Goal: Use online tool/utility: Utilize a website feature to perform a specific function

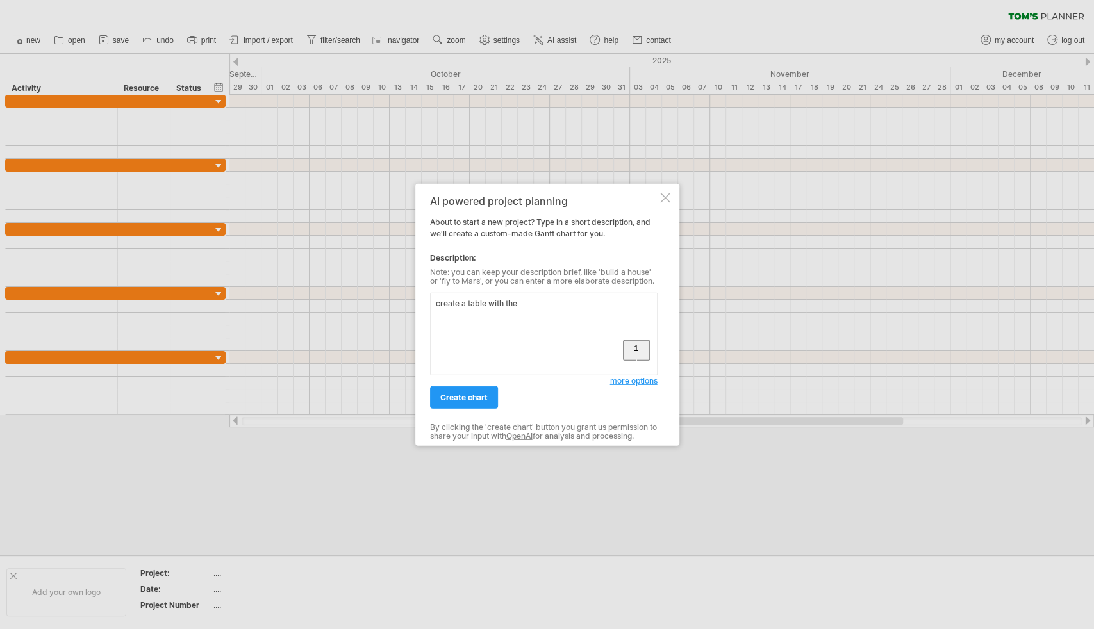
click at [544, 317] on textarea "create a table with the" at bounding box center [544, 334] width 228 height 83
click at [594, 302] on textarea "create a table with that has columns" at bounding box center [544, 334] width 228 height 83
paste textarea "Barangay"
click at [633, 300] on textarea "create a table with that has columns Barangay," at bounding box center [544, 334] width 228 height 83
paste textarea "Municipality"
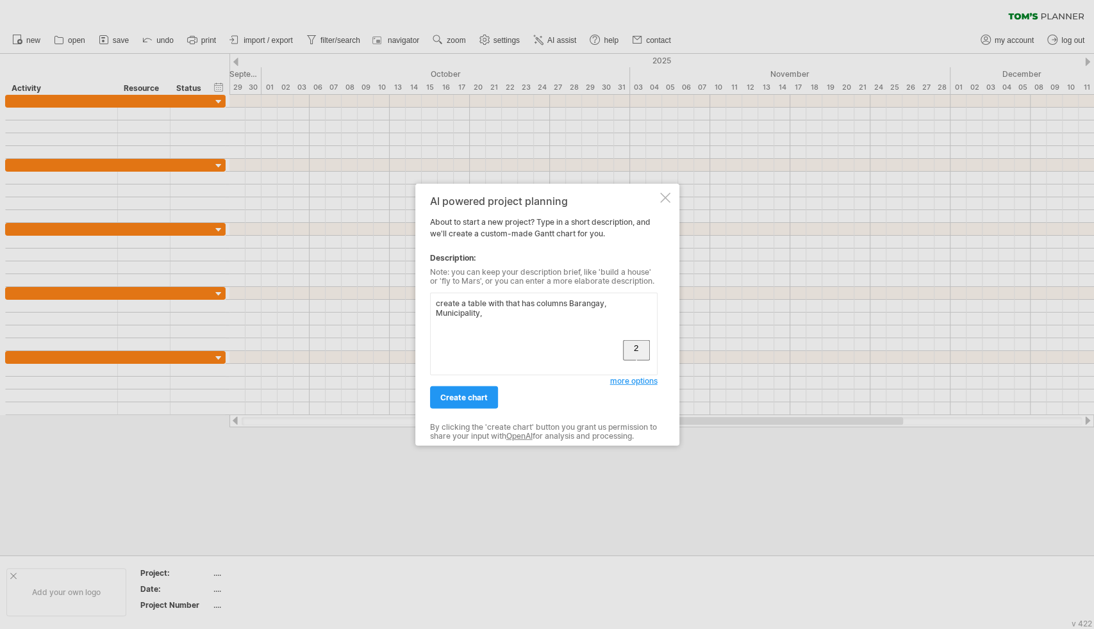
click at [527, 322] on textarea "create a table with that has columns Barangay, Municipality," at bounding box center [544, 334] width 228 height 83
paste textarea "Province"
drag, startPoint x: 513, startPoint y: 311, endPoint x: 569, endPoint y: 304, distance: 56.9
click at [569, 304] on textarea "create a table with that has columns Barangay, Municipality, Province and fill …" at bounding box center [544, 334] width 228 height 83
click at [607, 312] on textarea "create a table with that has columns Barangay, Municipality, Province and fill …" at bounding box center [544, 334] width 228 height 83
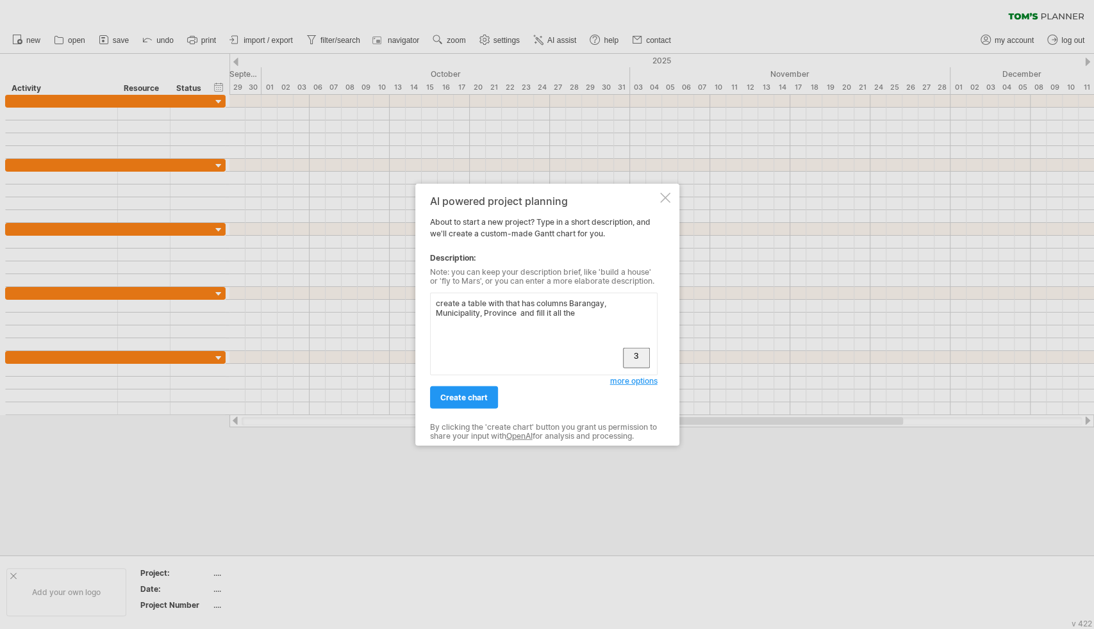
paste textarea "Barangay, Municipality, Province"
type textarea "create a table with that has columns Barangay, Municipality, Province and fill …"
click at [473, 402] on span "create chart" at bounding box center [463, 398] width 47 height 10
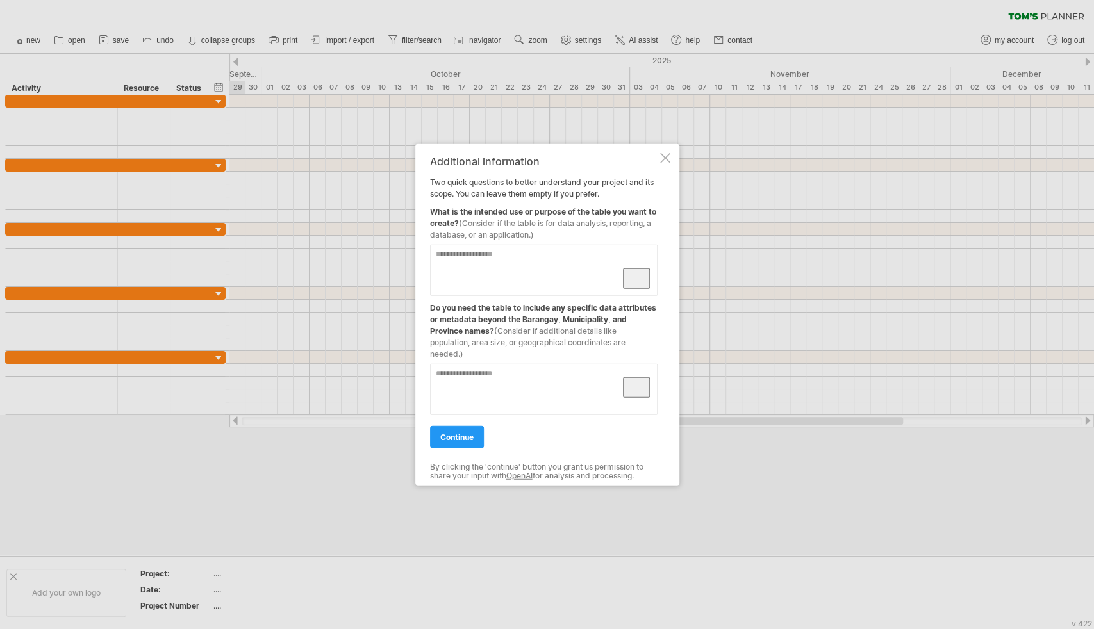
click at [520, 260] on textarea "To enrich screen reader interactions, please activate Accessibility in Grammarl…" at bounding box center [544, 270] width 228 height 51
type textarea "**********"
click at [527, 364] on textarea "To enrich screen reader interactions, please activate Accessibility in Grammarl…" at bounding box center [544, 389] width 228 height 51
click at [544, 370] on textarea "To enrich screen reader interactions, please activate Accessibility in Grammarl…" at bounding box center [544, 389] width 228 height 51
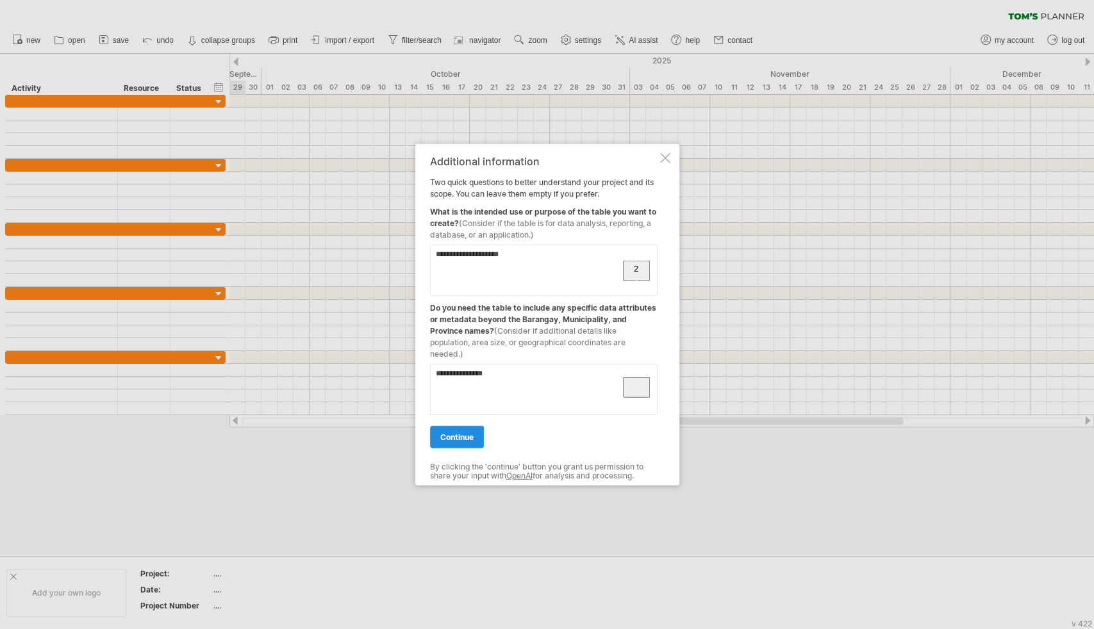
type textarea "**********"
click at [453, 434] on span "continue" at bounding box center [456, 438] width 33 height 10
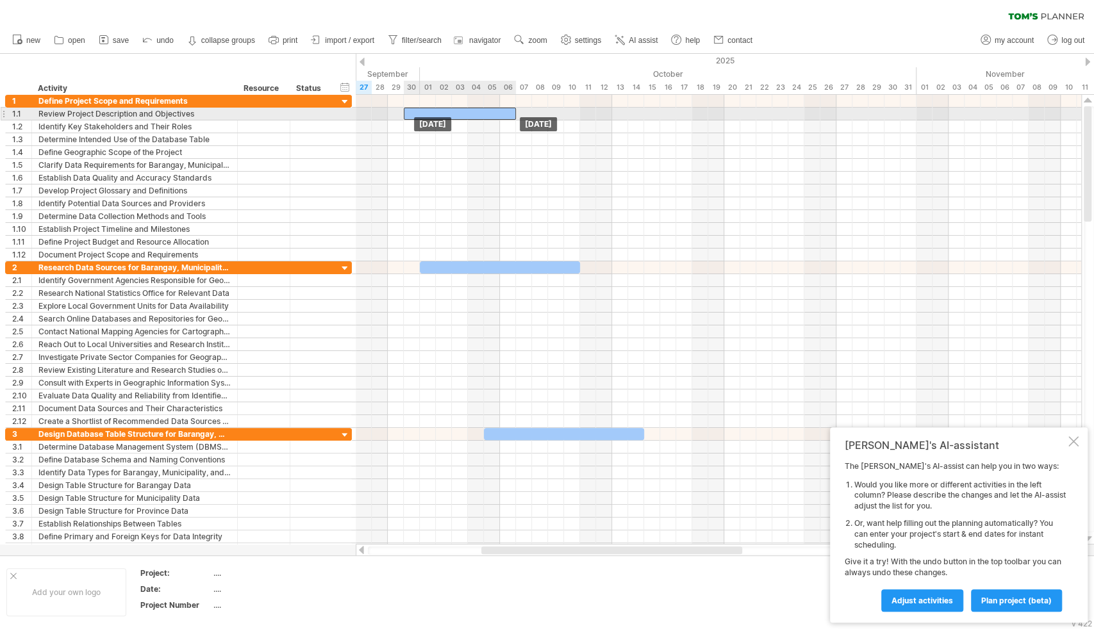
drag, startPoint x: 400, startPoint y: 100, endPoint x: 444, endPoint y: 111, distance: 44.9
click at [445, 111] on div "​" at bounding box center [460, 114] width 112 height 12
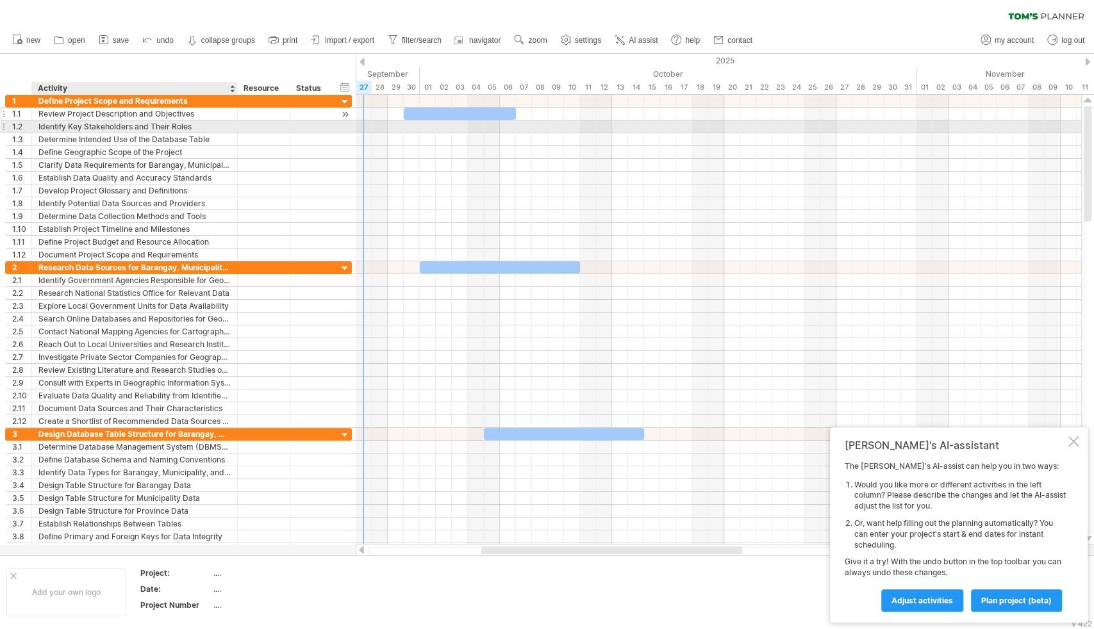
click at [84, 119] on div "Review Project Description and Objectives" at bounding box center [134, 114] width 192 height 12
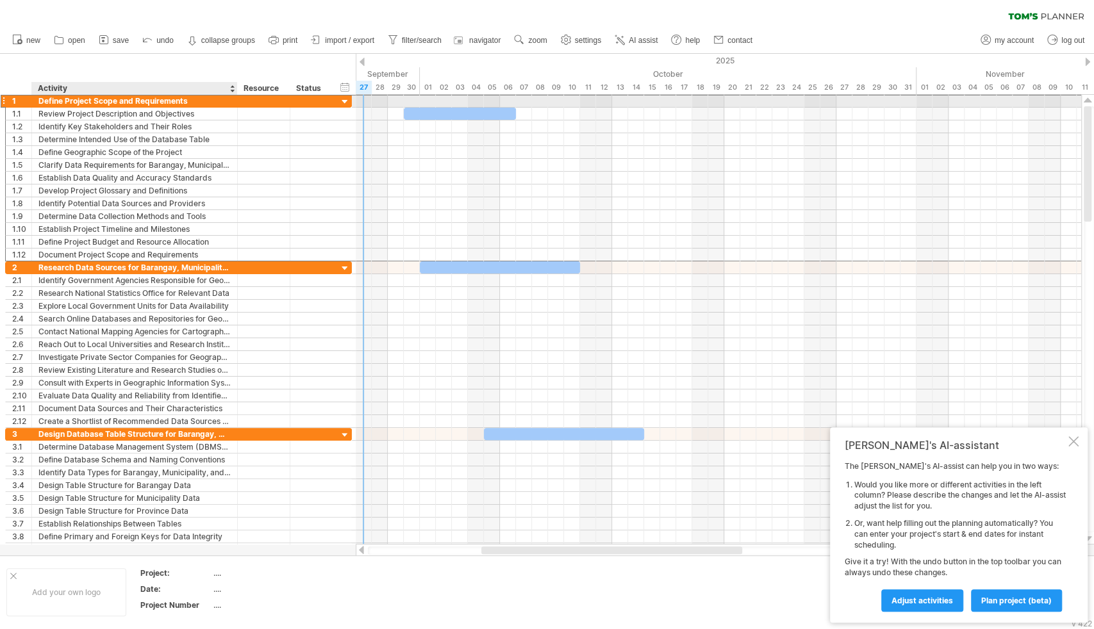
click at [131, 97] on div "Define Project Scope and Requirements" at bounding box center [134, 101] width 192 height 12
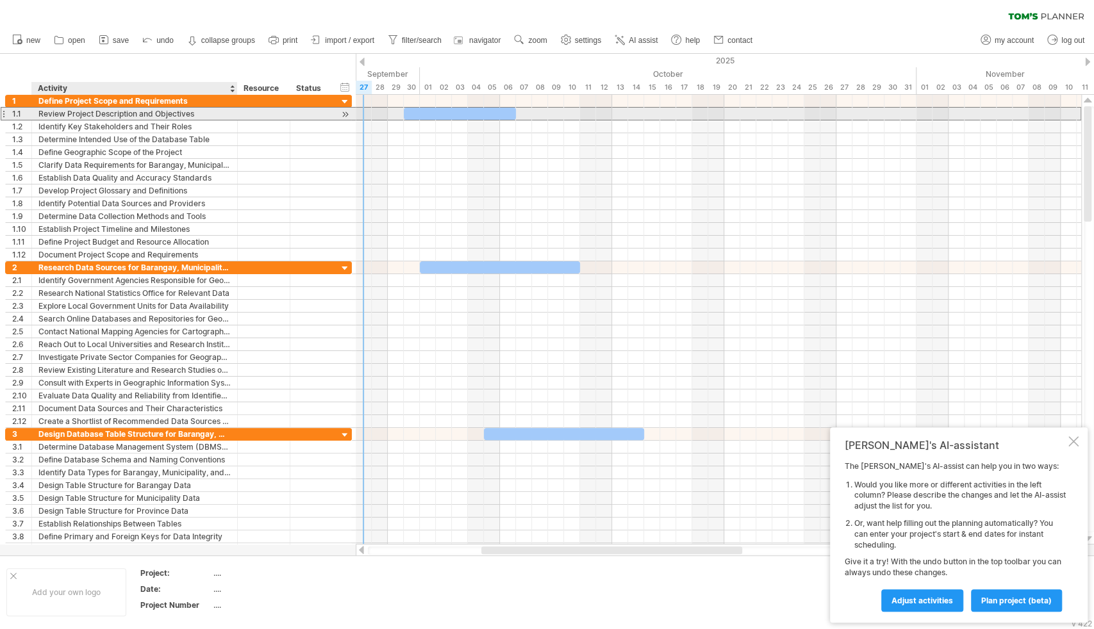
click at [124, 115] on div "Review Project Description and Objectives" at bounding box center [134, 114] width 192 height 12
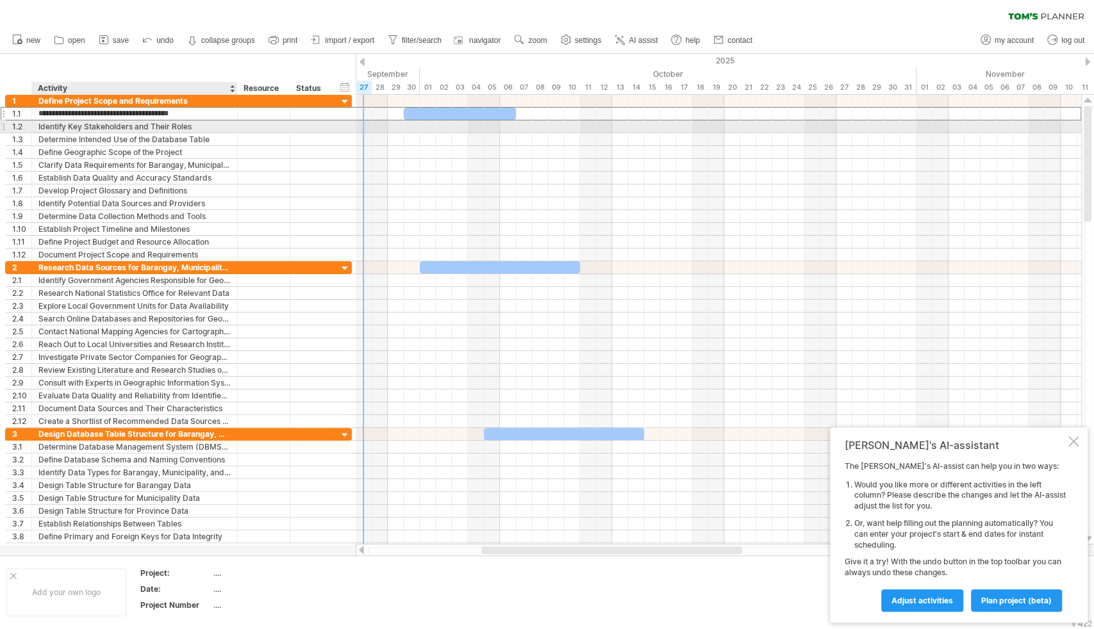
click at [129, 132] on div "**********" at bounding box center [178, 126] width 347 height 13
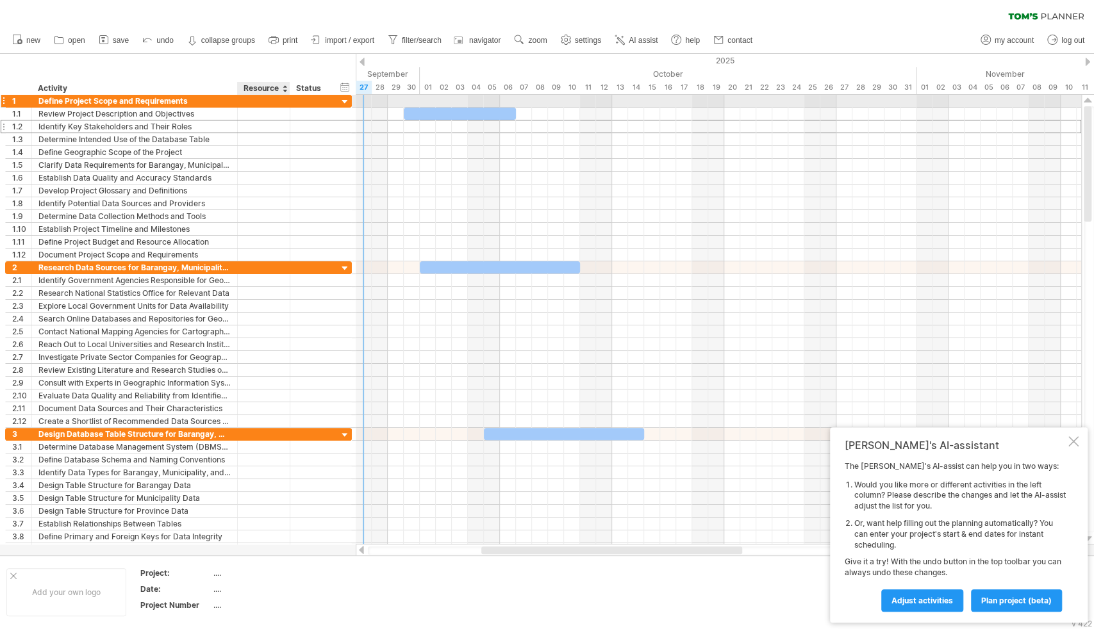
click at [265, 96] on div at bounding box center [263, 101] width 39 height 12
click at [310, 87] on div "Status" at bounding box center [310, 88] width 28 height 13
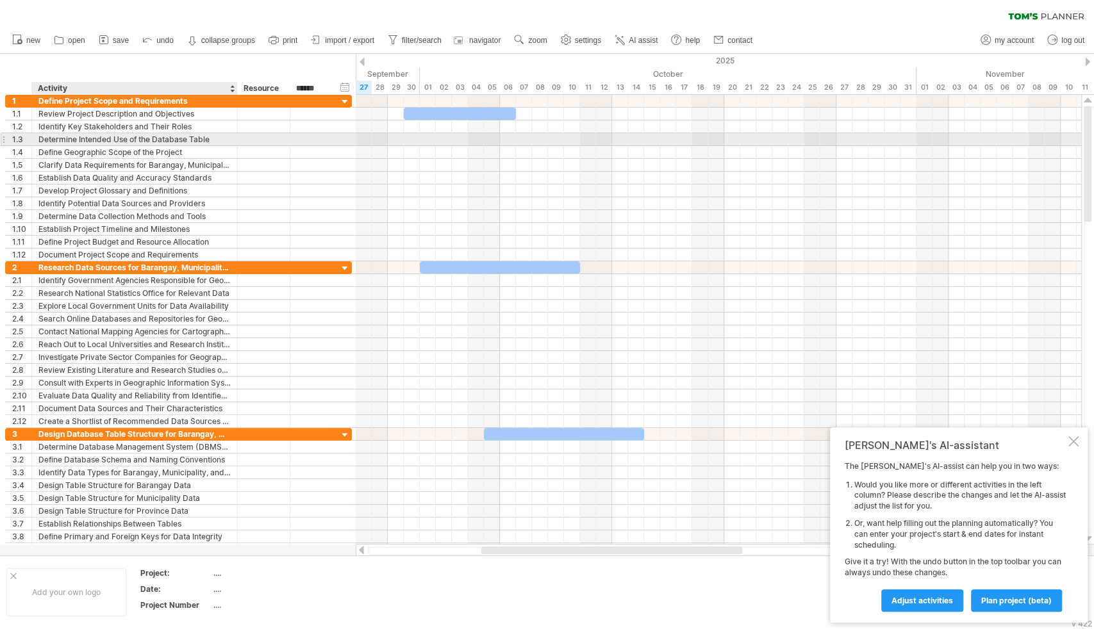
click at [106, 135] on div "Determine Intended Use of the Database Table" at bounding box center [134, 139] width 192 height 12
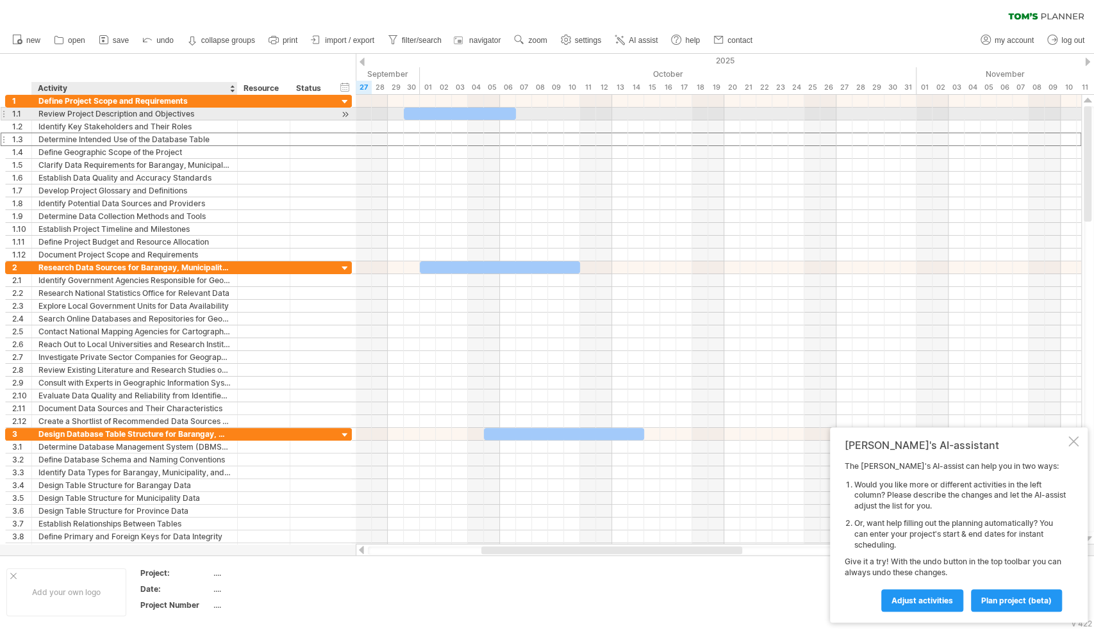
click at [128, 112] on div "Review Project Description and Objectives" at bounding box center [134, 114] width 192 height 12
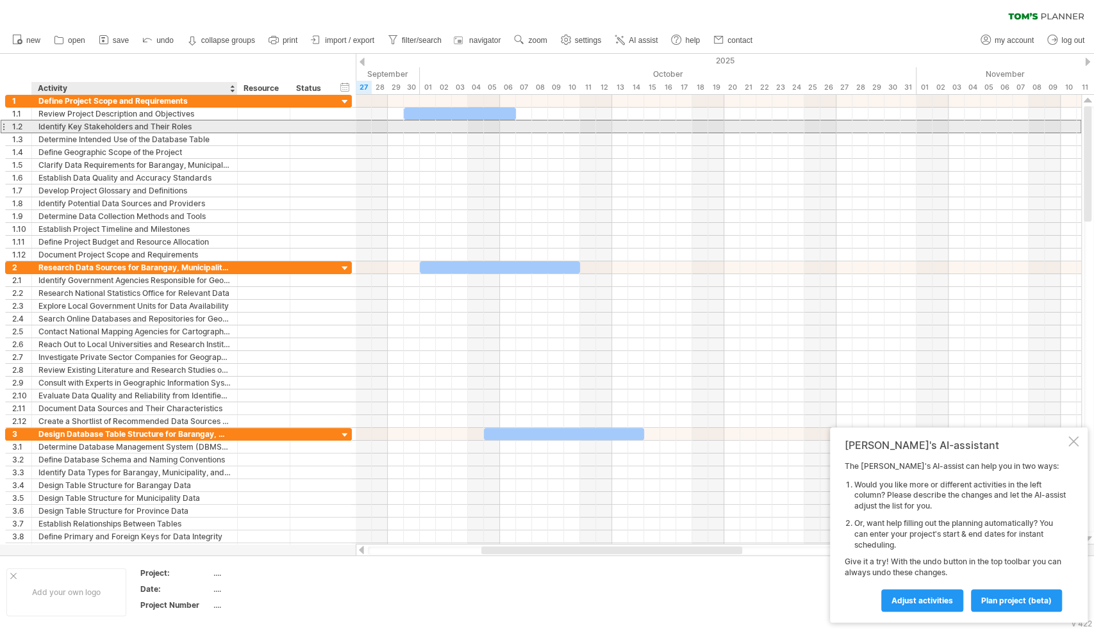
click at [128, 126] on div "Identify Key Stakeholders and Their Roles" at bounding box center [134, 126] width 192 height 12
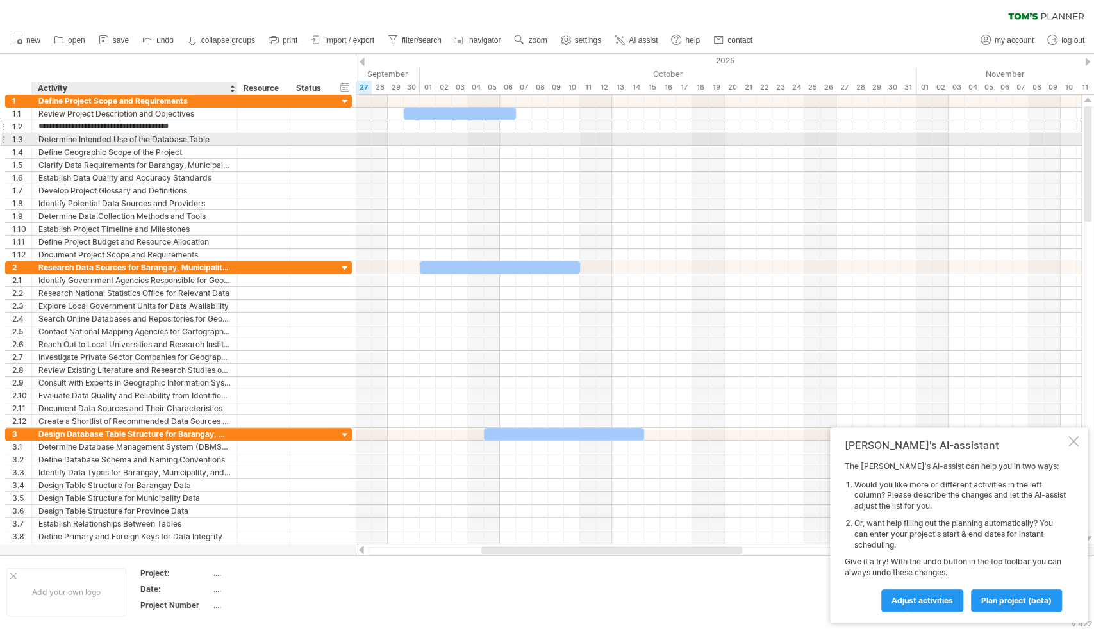
click at [135, 138] on div "Determine Intended Use of the Database Table" at bounding box center [134, 139] width 192 height 12
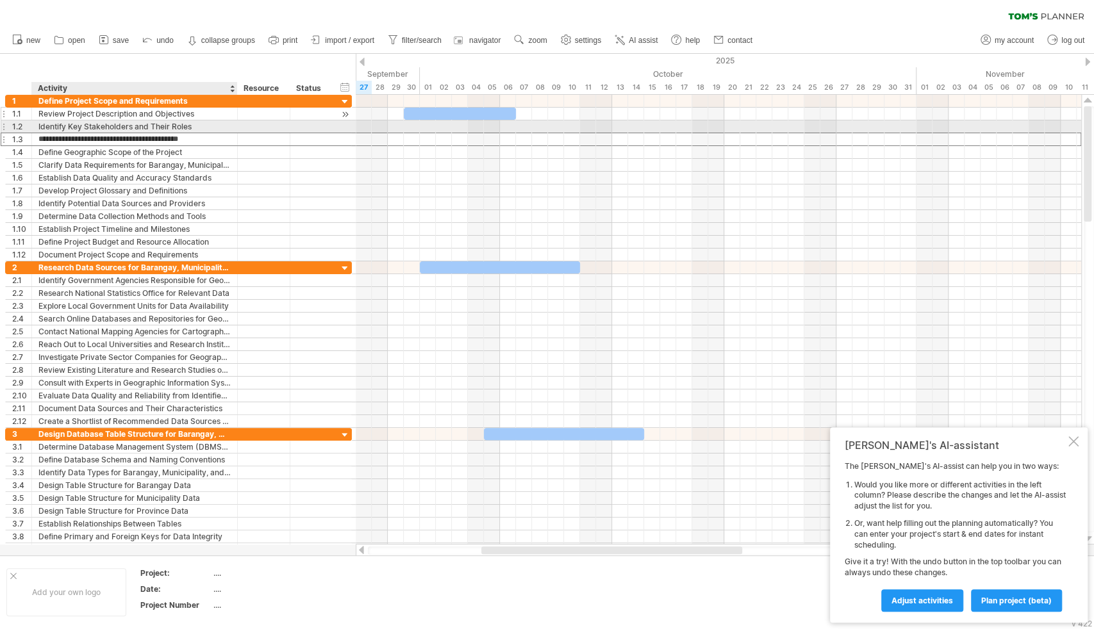
click at [210, 114] on div "Review Project Description and Objectives" at bounding box center [134, 114] width 192 height 12
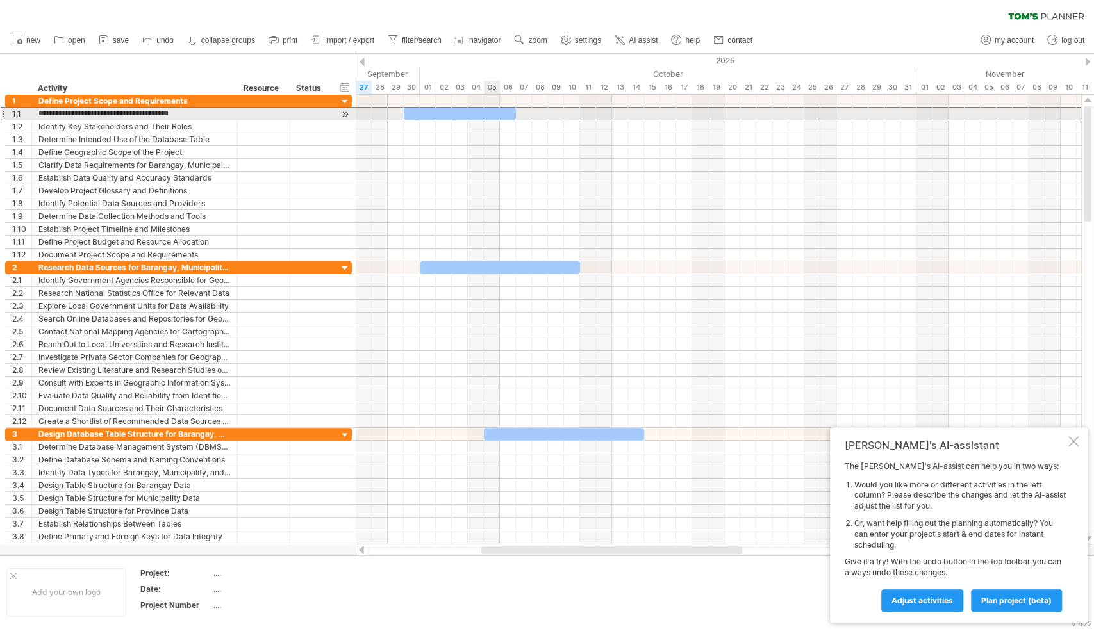
click at [489, 113] on div "​" at bounding box center [460, 114] width 112 height 12
click at [489, 113] on div "*" at bounding box center [460, 114] width 112 height 12
click at [536, 115] on div at bounding box center [719, 114] width 726 height 13
drag, startPoint x: 481, startPoint y: 112, endPoint x: 546, endPoint y: 115, distance: 65.5
click at [516, 115] on div "*" at bounding box center [460, 114] width 112 height 12
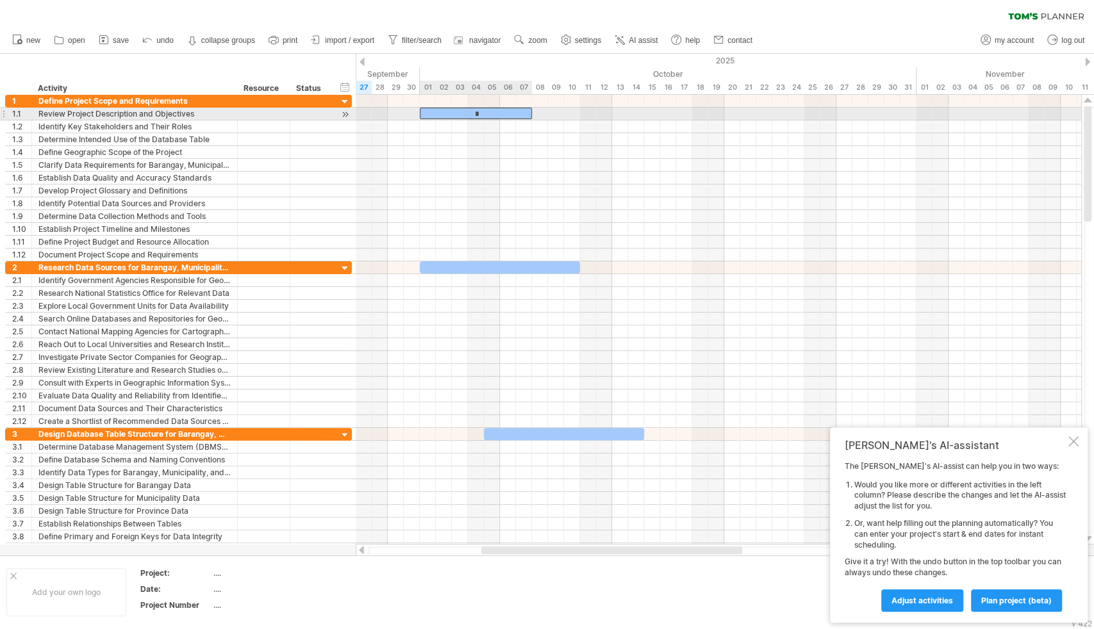
drag, startPoint x: 532, startPoint y: 115, endPoint x: 463, endPoint y: 113, distance: 68.6
click at [463, 113] on div "*" at bounding box center [476, 114] width 112 height 12
